Goal: Task Accomplishment & Management: Use online tool/utility

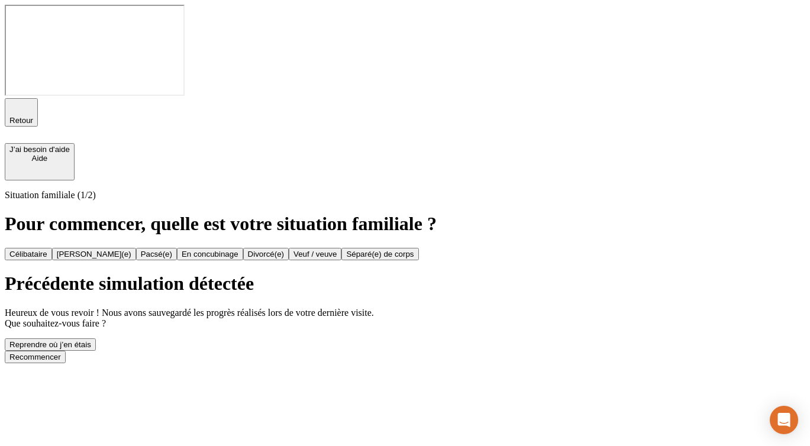
click at [61, 352] on div "Recommencer" at bounding box center [34, 356] width 51 height 9
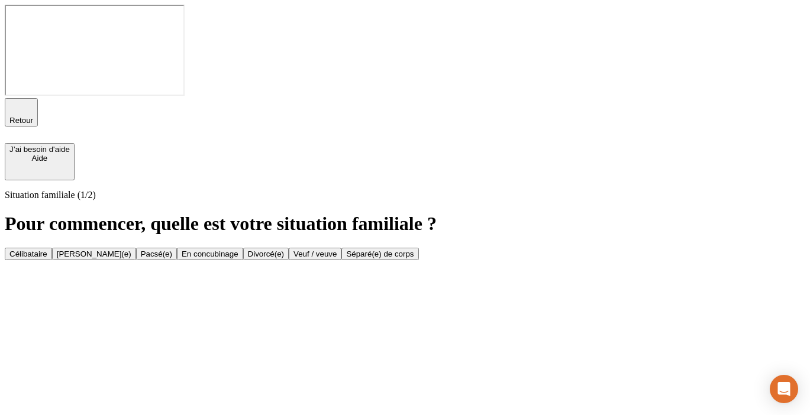
click at [47, 250] on div "Célibataire" at bounding box center [28, 254] width 38 height 9
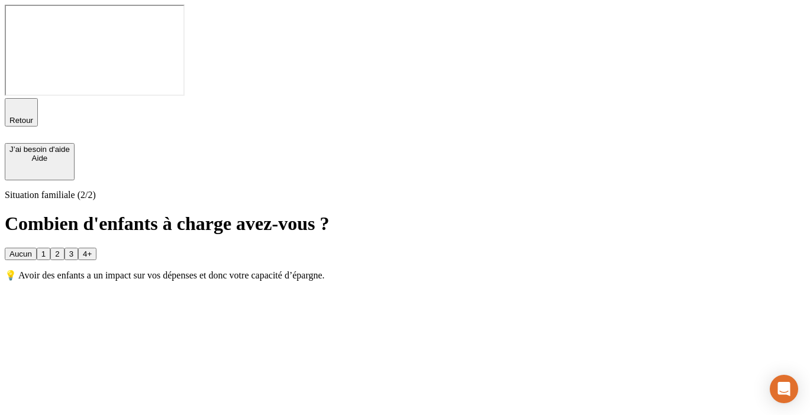
click at [37, 248] on button "Aucun" at bounding box center [21, 254] width 32 height 12
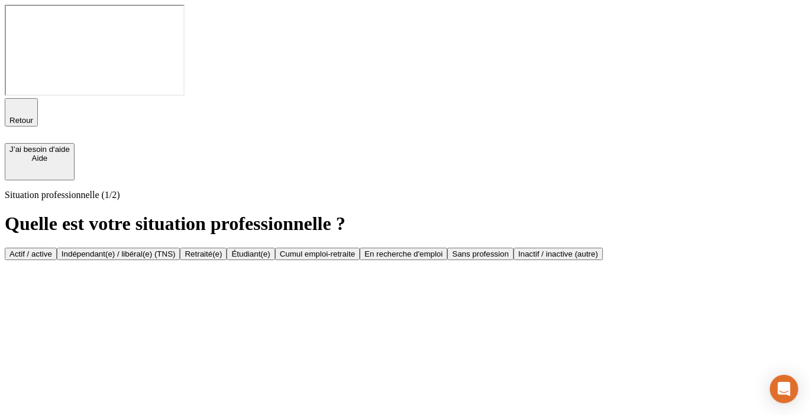
click at [52, 250] on div "Actif / active" at bounding box center [30, 254] width 43 height 9
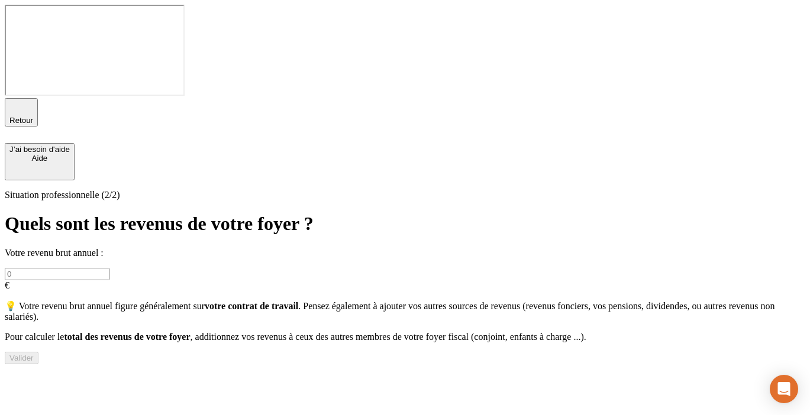
click at [109, 268] on input "text" at bounding box center [57, 274] width 105 height 12
type input "60 000"
click at [38, 352] on button "Valider" at bounding box center [22, 358] width 34 height 12
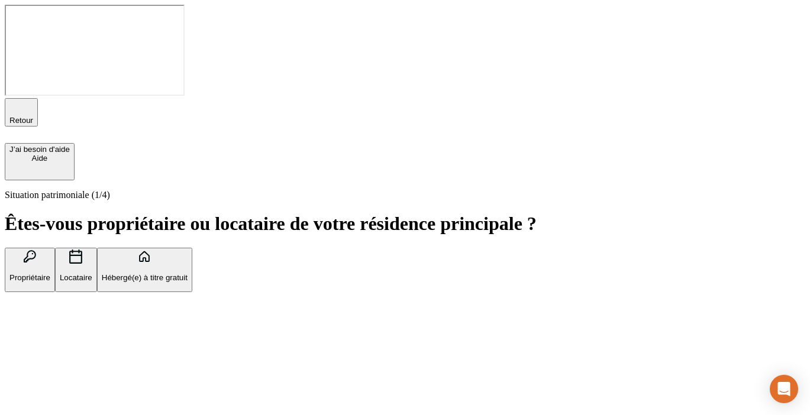
click at [55, 248] on button "Propriétaire" at bounding box center [30, 270] width 50 height 44
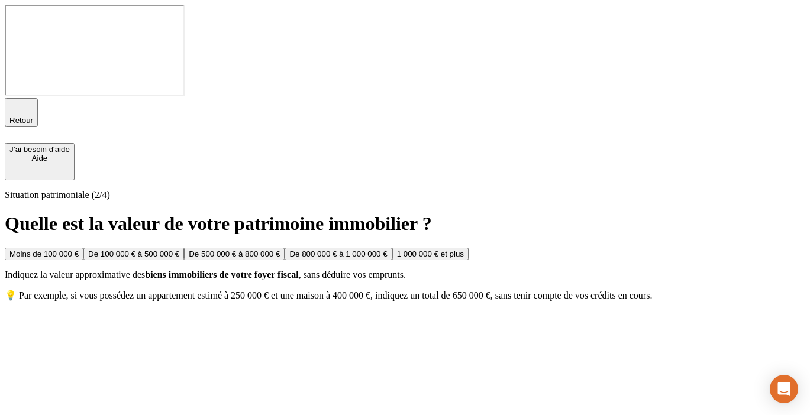
click at [179, 250] on div "De 100 000 € à 500 000 €" at bounding box center [133, 254] width 91 height 9
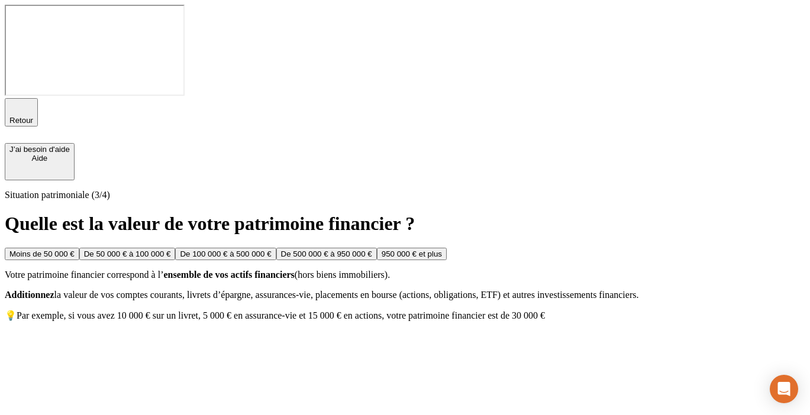
click at [276, 248] on button "De 100 000 € à 500 000 €" at bounding box center [225, 254] width 101 height 12
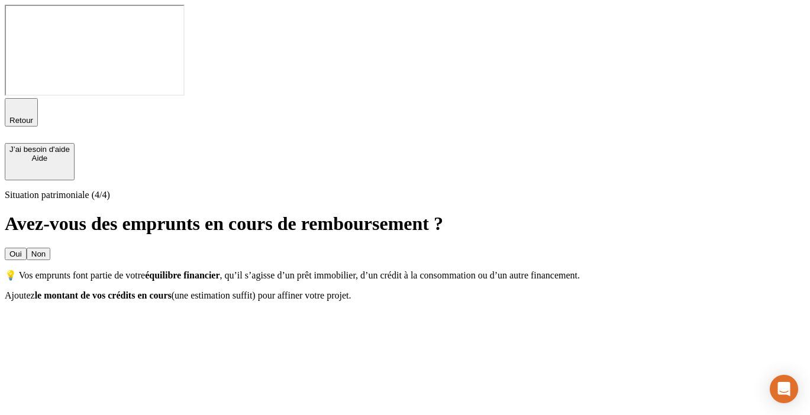
click at [50, 248] on button "Non" at bounding box center [39, 254] width 24 height 12
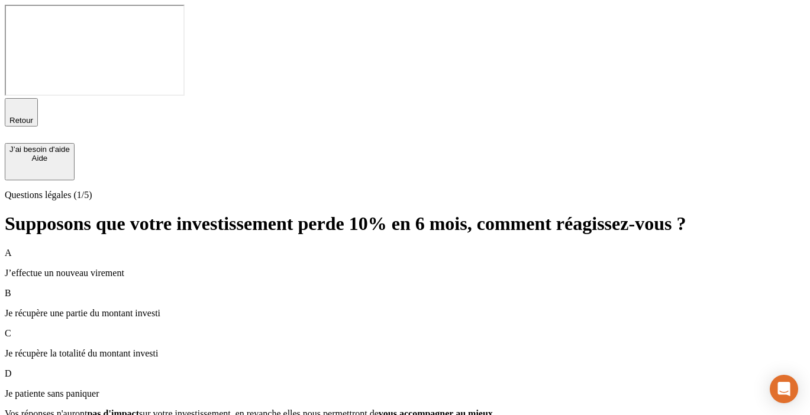
click at [290, 389] on p "Je patiente sans paniquer" at bounding box center [405, 394] width 800 height 11
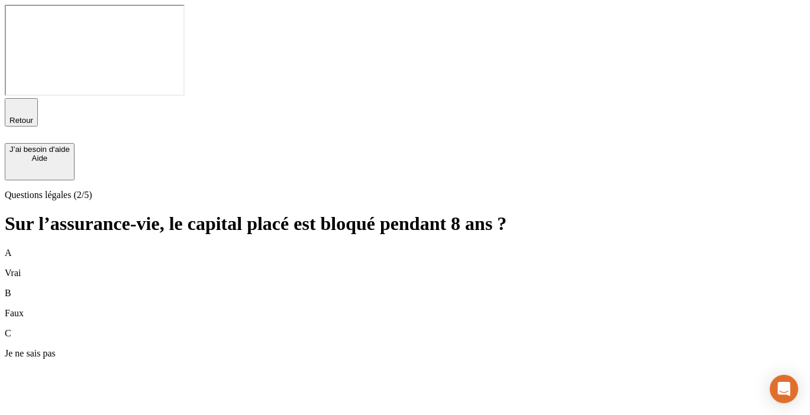
click at [305, 248] on div "A Vrai" at bounding box center [405, 263] width 800 height 31
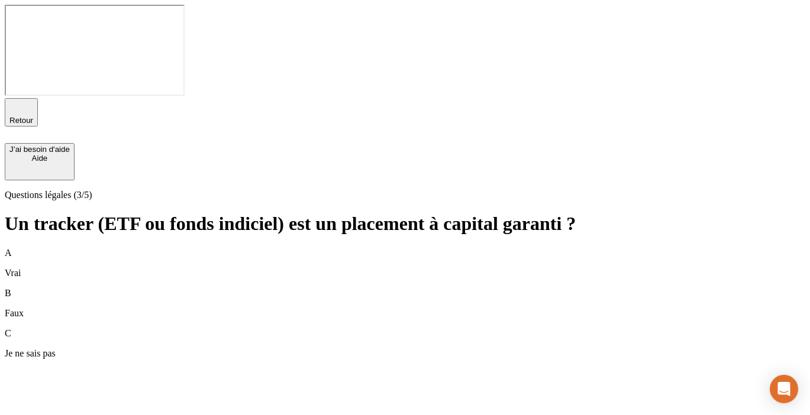
click at [295, 288] on div "B Faux" at bounding box center [405, 303] width 800 height 31
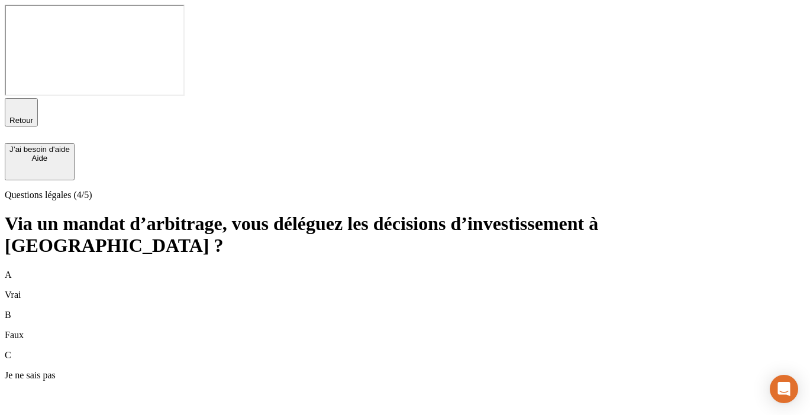
click at [290, 350] on div "C Je ne sais pas" at bounding box center [405, 365] width 800 height 31
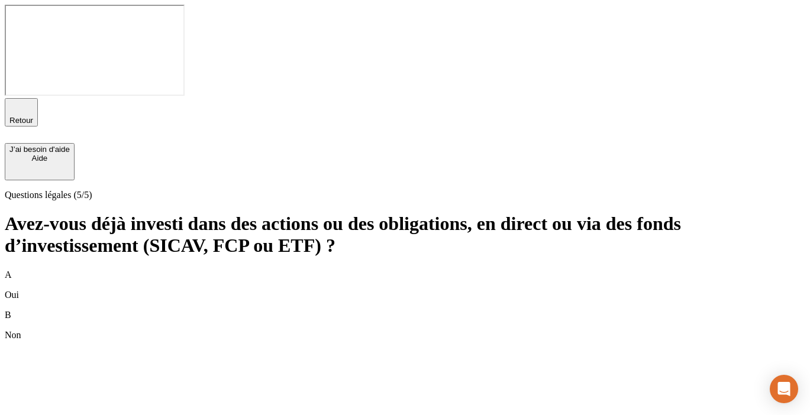
click at [299, 310] on div "B Non" at bounding box center [405, 325] width 800 height 31
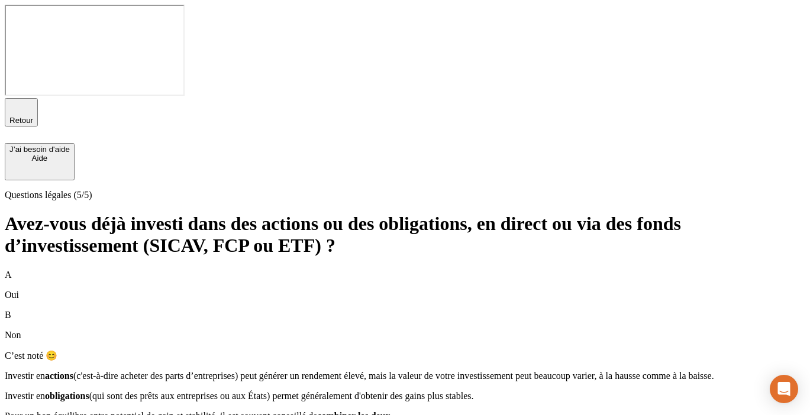
scroll to position [44, 0]
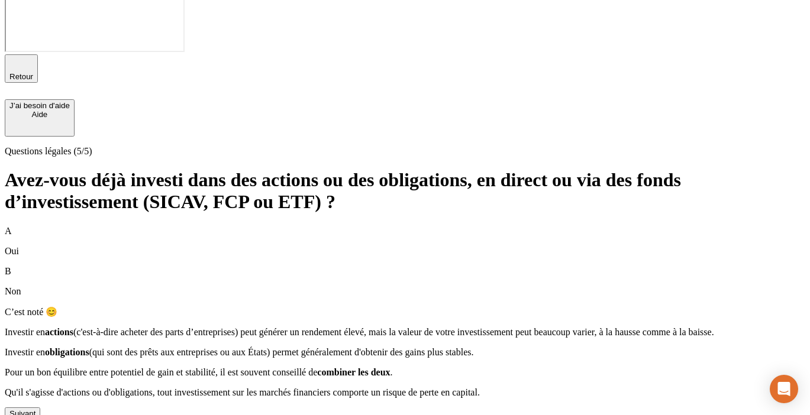
click at [40, 407] on button "Suivant" at bounding box center [22, 413] width 35 height 12
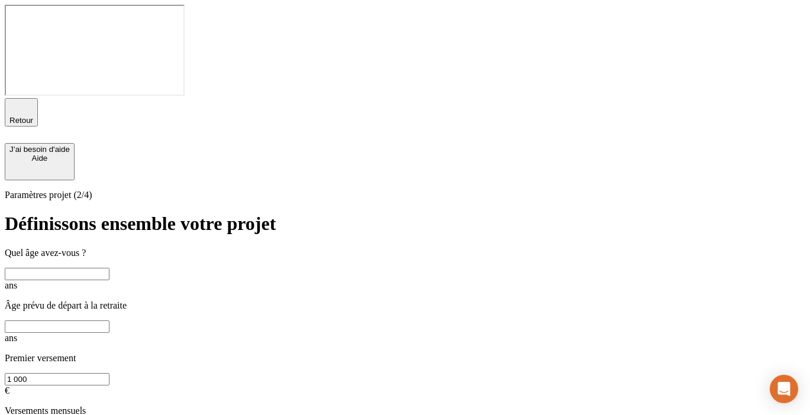
click at [109, 268] on input "text" at bounding box center [57, 274] width 105 height 12
type input "35"
click at [109, 321] on input "text" at bounding box center [57, 327] width 105 height 12
type input "65"
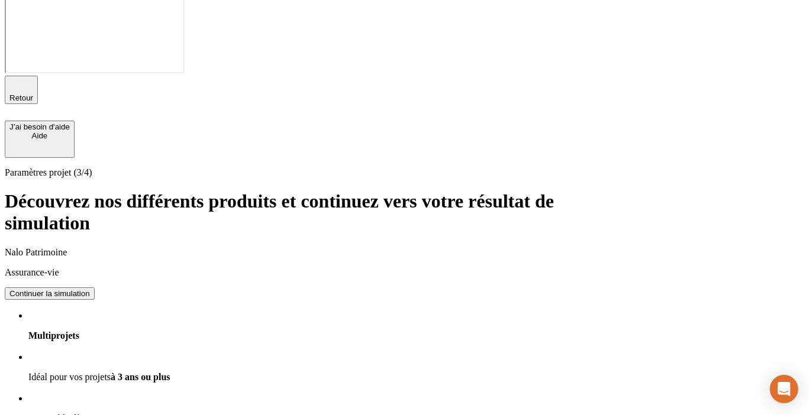
scroll to position [18, 0]
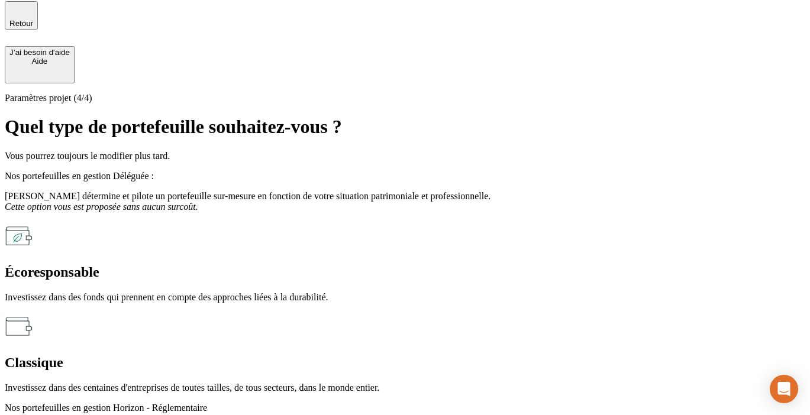
click at [393, 403] on div "Nos portefeuilles en gestion Horizon - Réglementaire" at bounding box center [405, 416] width 800 height 27
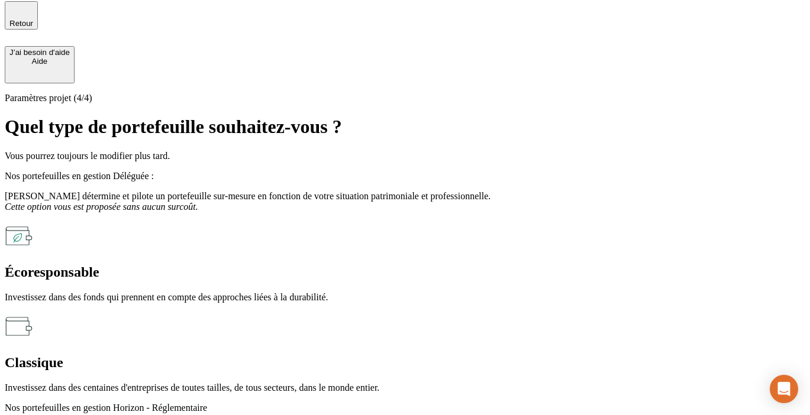
click at [377, 403] on div "Nos portefeuilles en gestion Horizon - Réglementaire" at bounding box center [405, 416] width 800 height 27
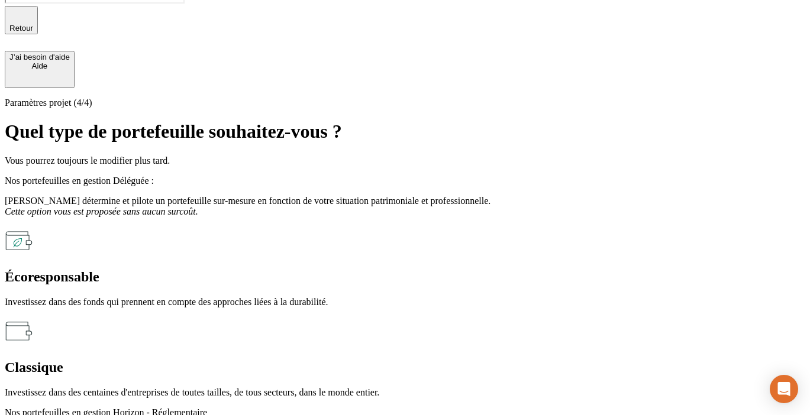
scroll to position [97, 0]
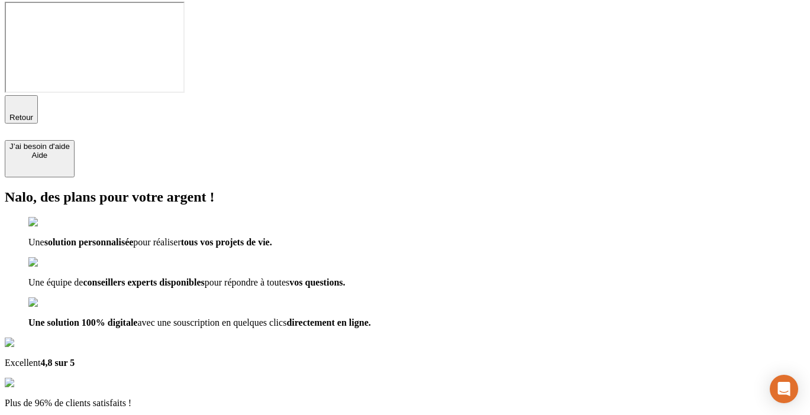
scroll to position [14, 0]
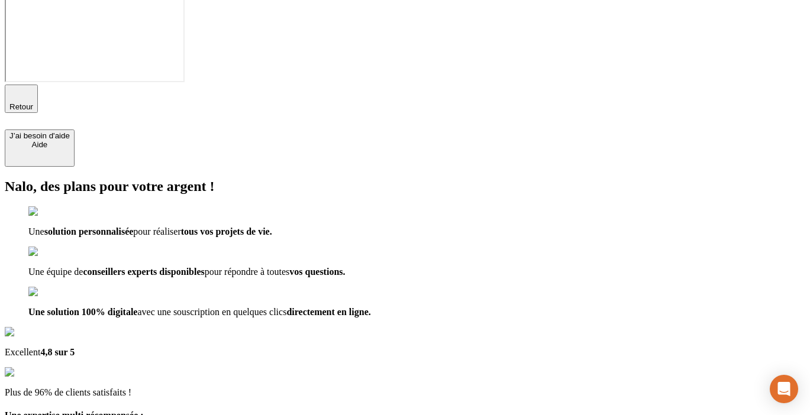
type input "T"
type input "[EMAIL_ADDRESS][DOMAIN_NAME]"
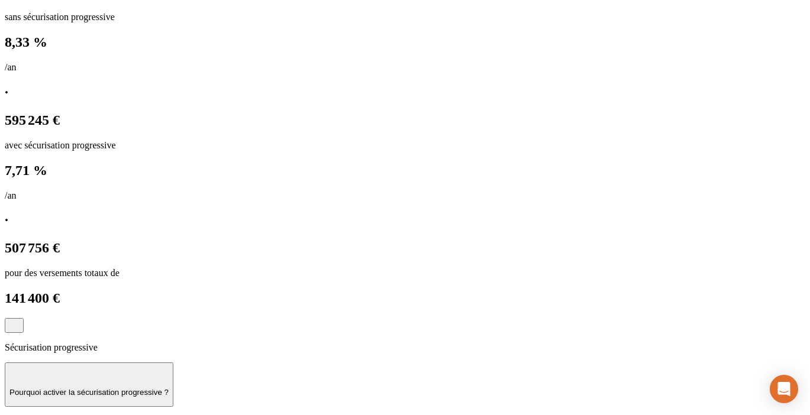
scroll to position [653, 0]
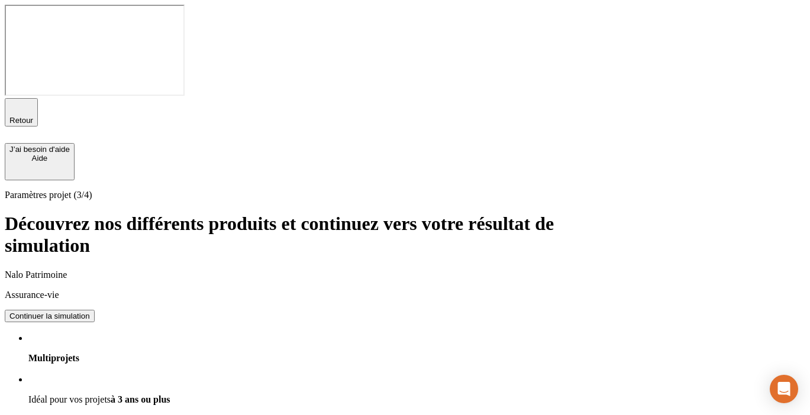
click at [90, 312] on div "Continuer la simulation" at bounding box center [49, 316] width 80 height 9
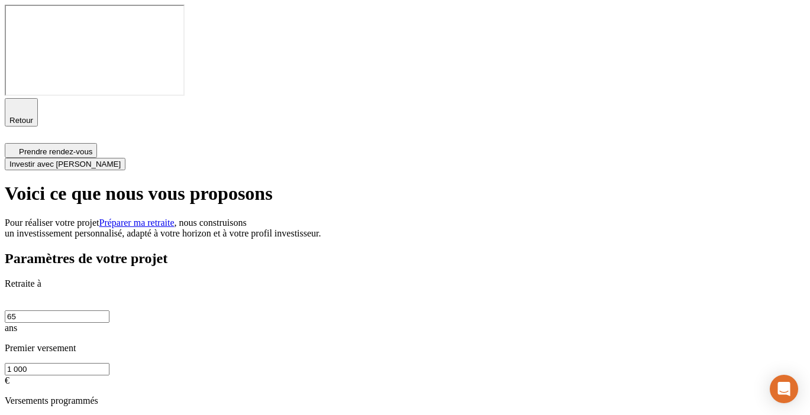
click at [33, 116] on span "Retour" at bounding box center [21, 120] width 24 height 9
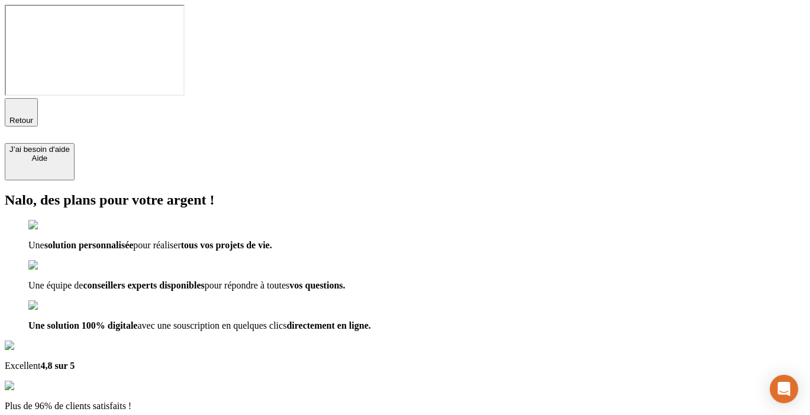
click at [33, 116] on span "Retour" at bounding box center [21, 120] width 24 height 9
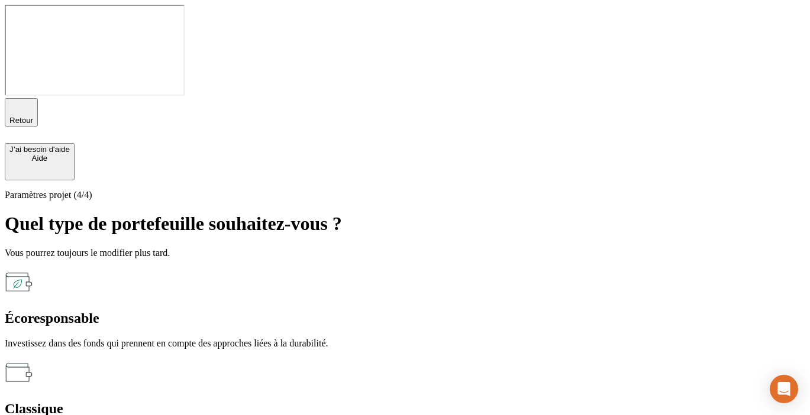
click at [48, 98] on div "Retour J’ai besoin d'aide [PERSON_NAME]" at bounding box center [405, 139] width 800 height 82
click at [33, 116] on span "Retour" at bounding box center [21, 120] width 24 height 9
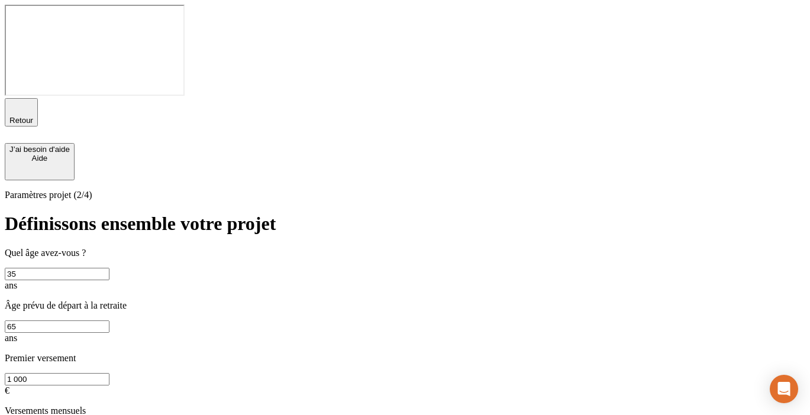
click at [33, 116] on span "Retour" at bounding box center [21, 120] width 24 height 9
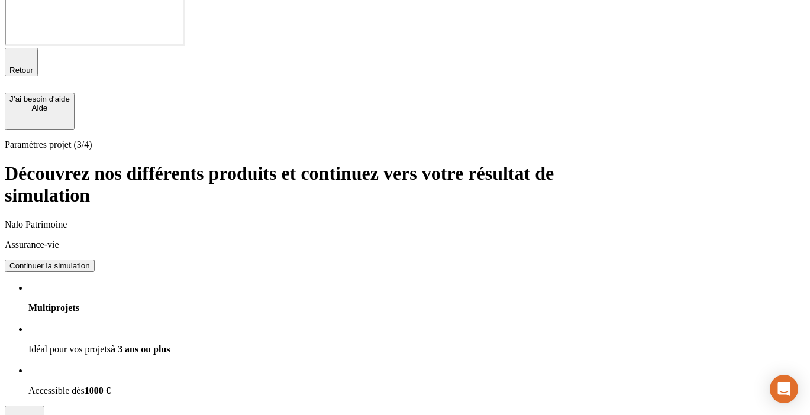
scroll to position [64, 0]
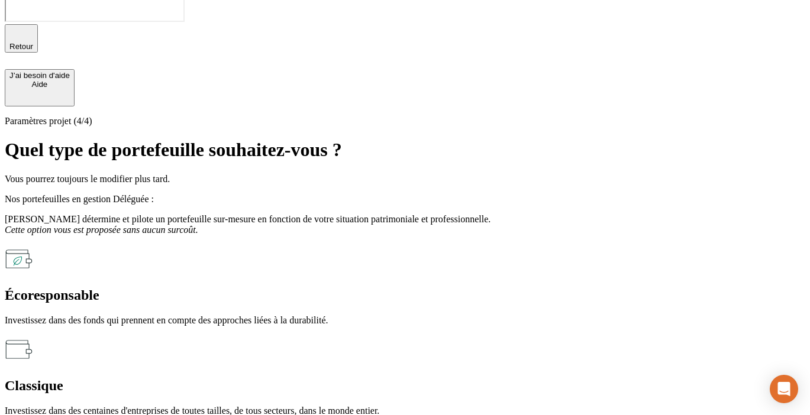
scroll to position [77, 0]
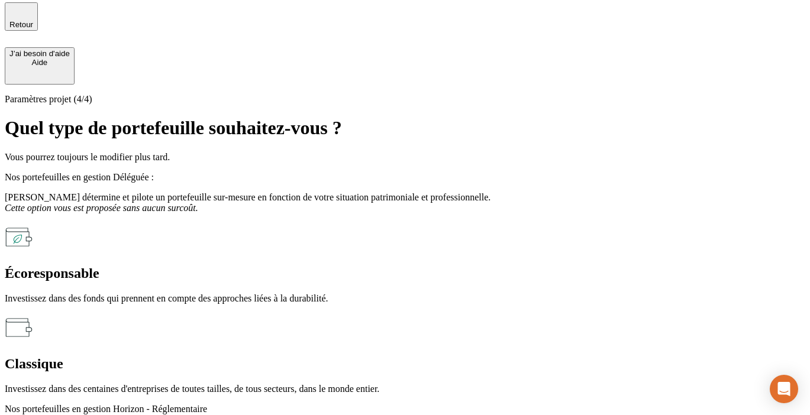
scroll to position [97, 0]
click at [207, 403] on span "Nos portefeuilles en gestion Horizon - Réglementaire" at bounding box center [106, 408] width 202 height 10
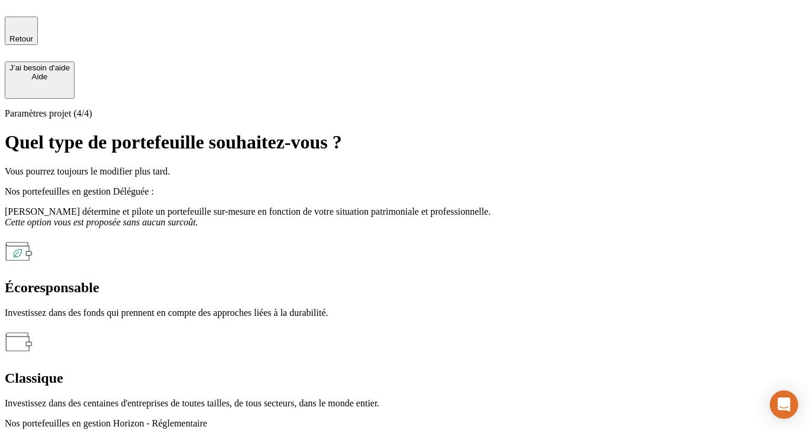
scroll to position [0, 0]
